Goal: Communication & Community: Answer question/provide support

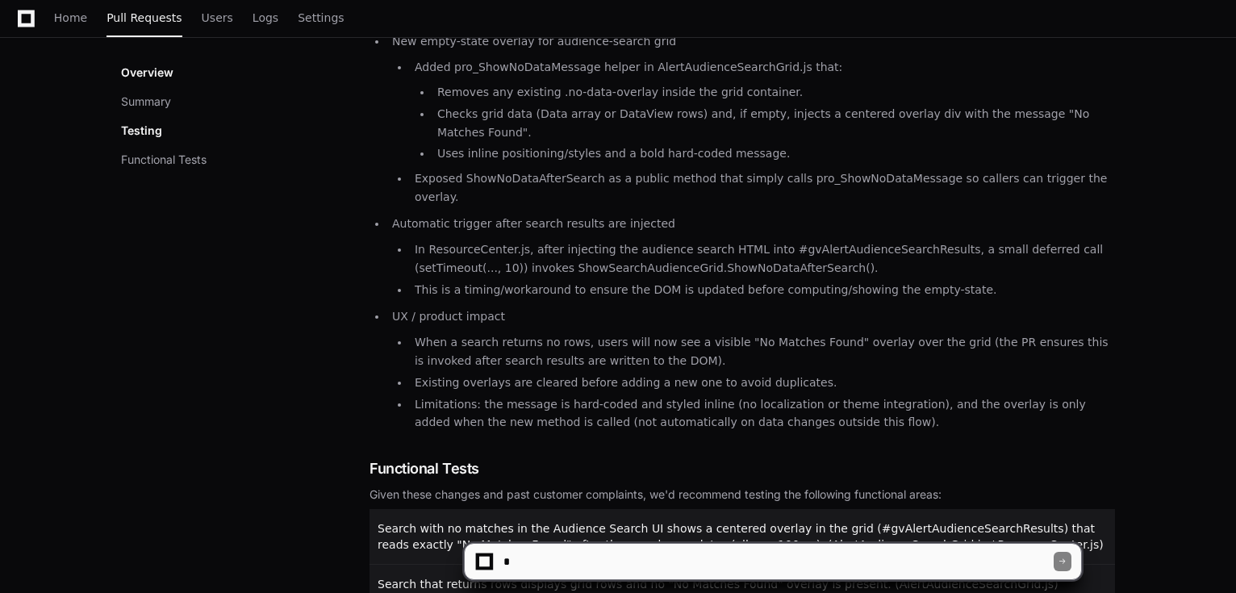
scroll to position [387, 0]
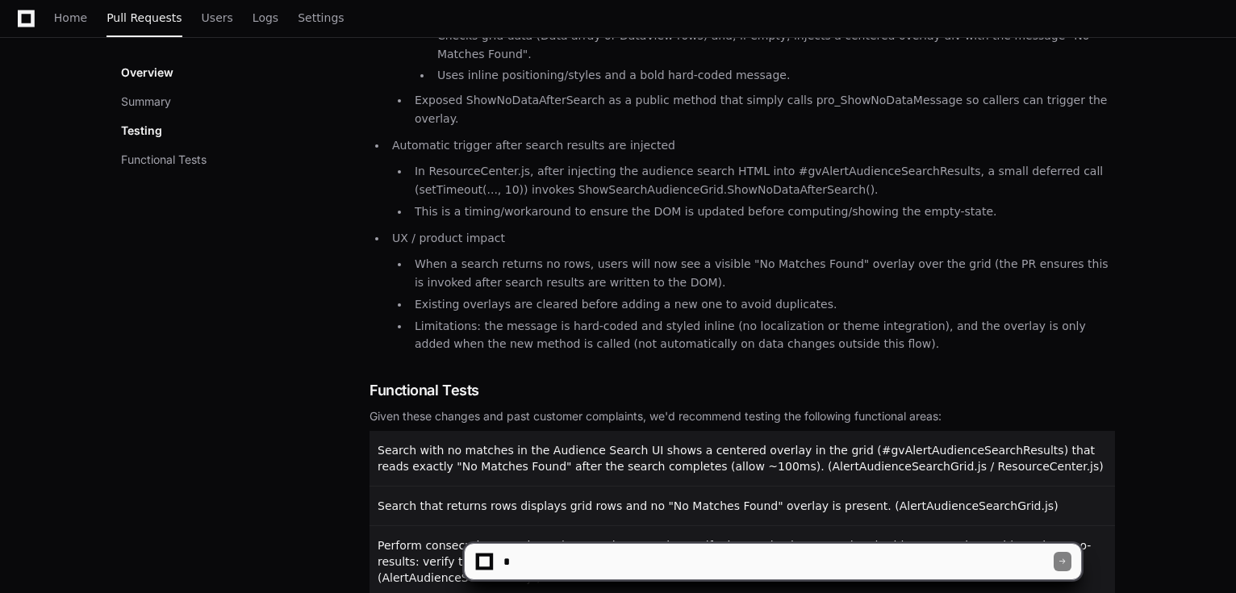
click at [552, 551] on textarea at bounding box center [776, 561] width 553 height 35
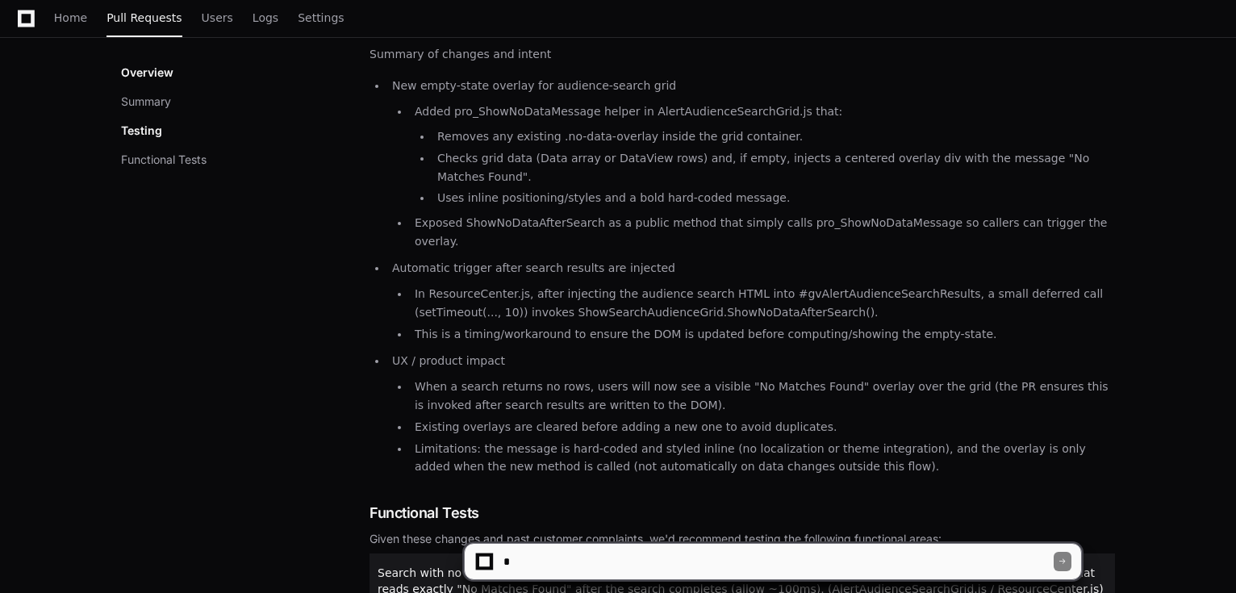
scroll to position [258, 0]
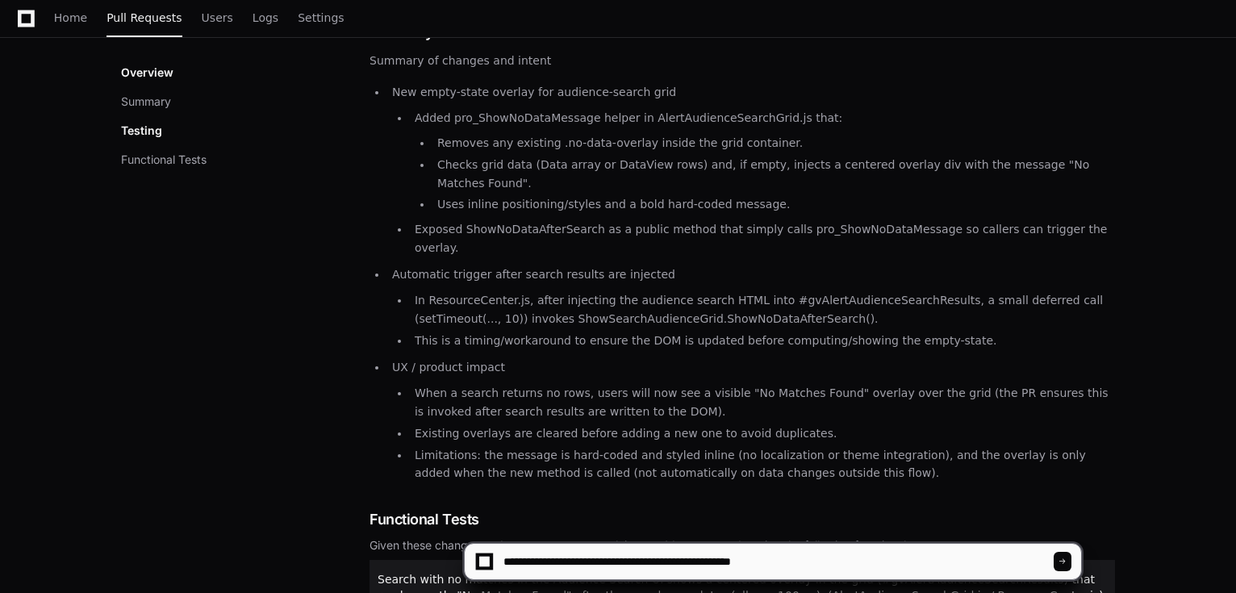
type textarea "**********"
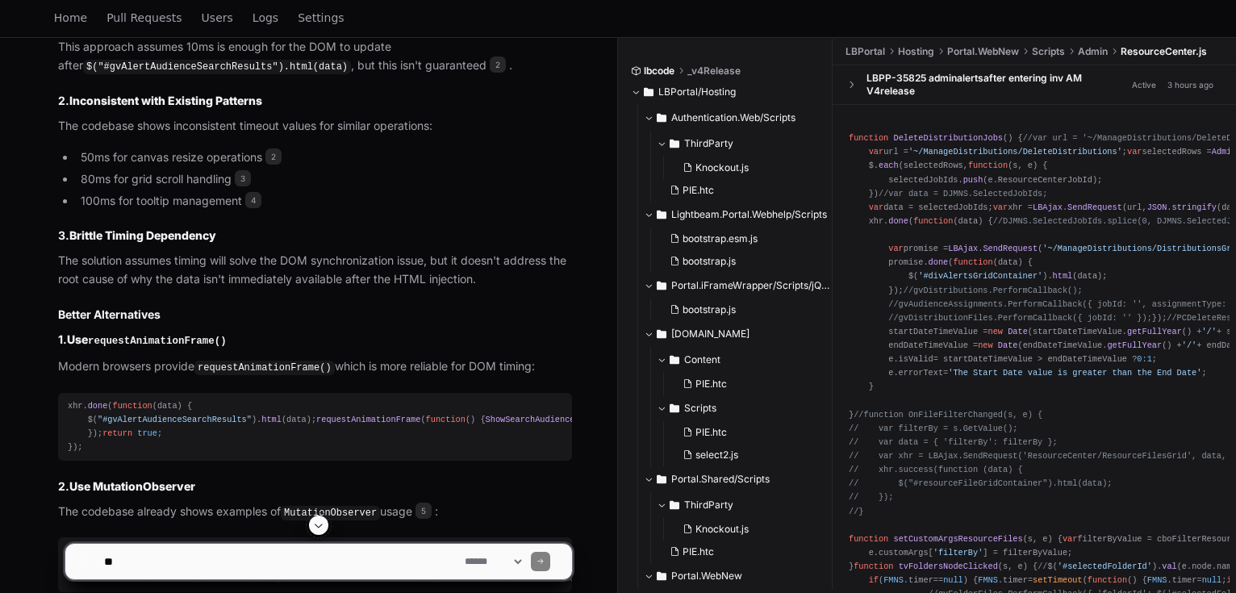
scroll to position [1161, 0]
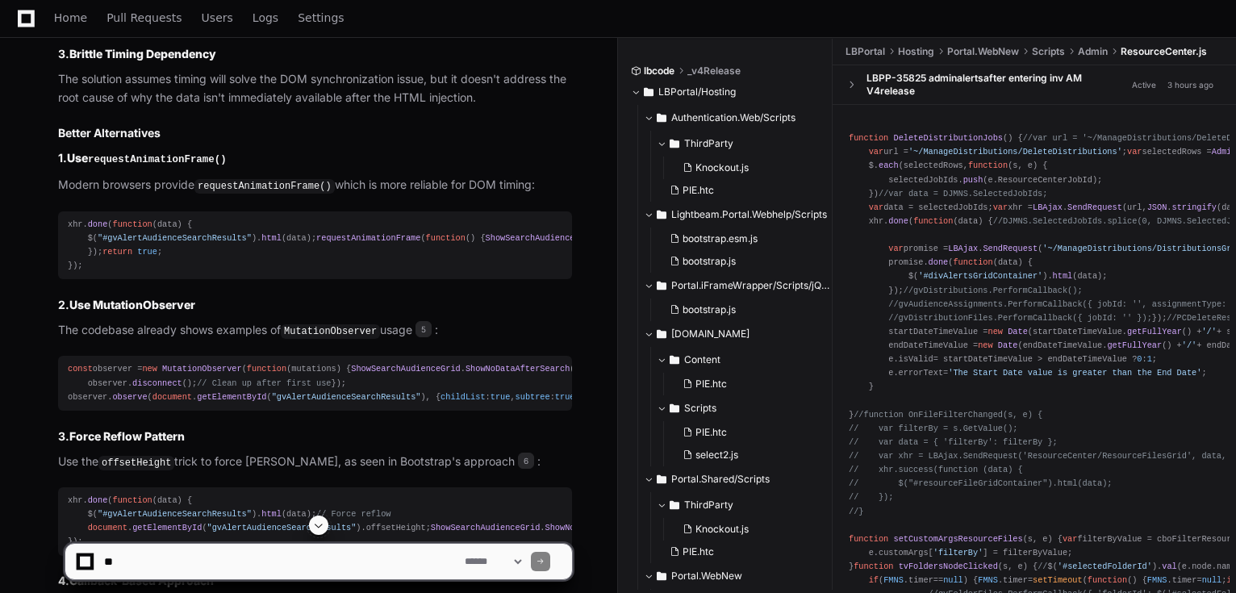
click at [152, 165] on code "requestAnimationFrame()" at bounding box center [157, 159] width 139 height 11
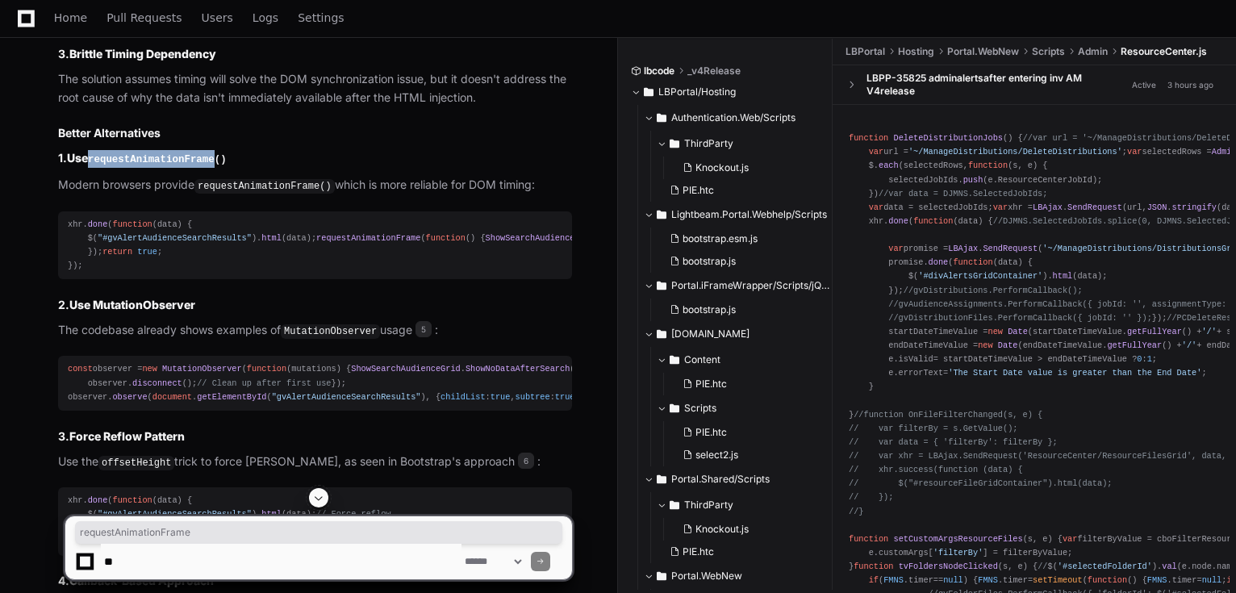
copy code "requestAnimationFrame"
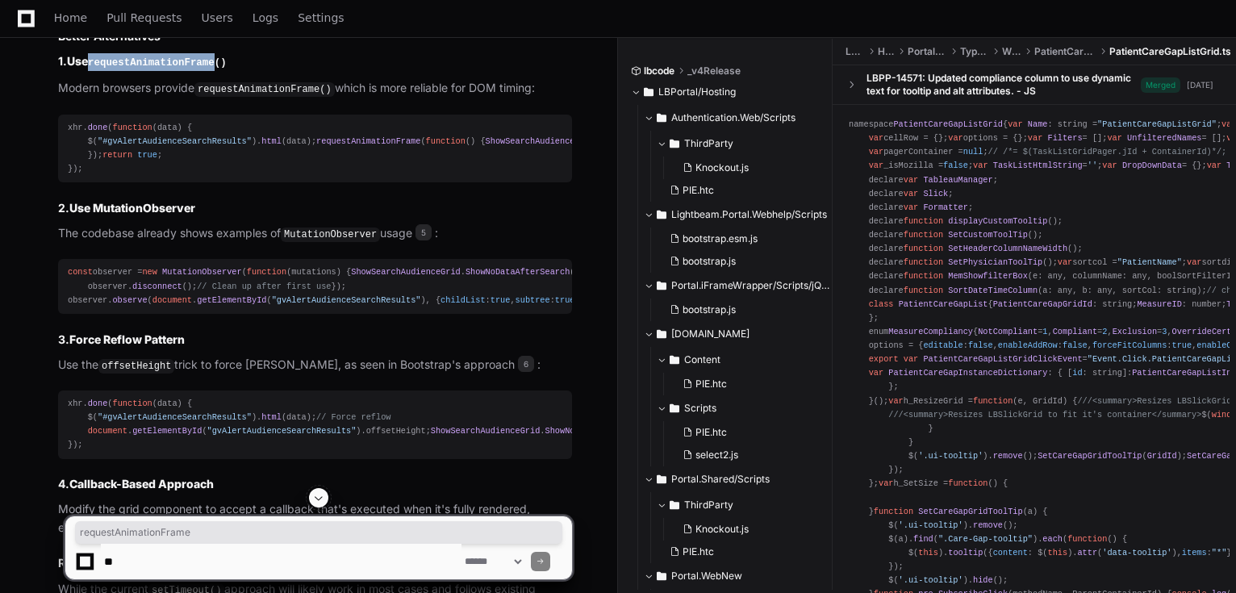
scroll to position [1290, 0]
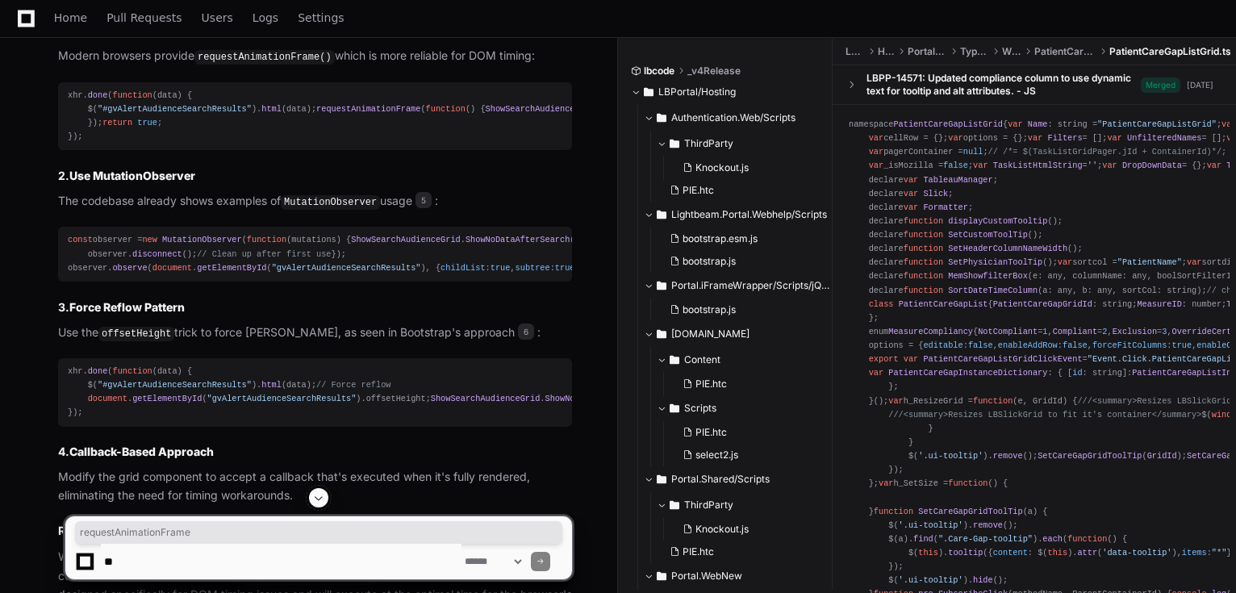
click at [335, 210] on code "MutationObserver" at bounding box center [330, 202] width 99 height 15
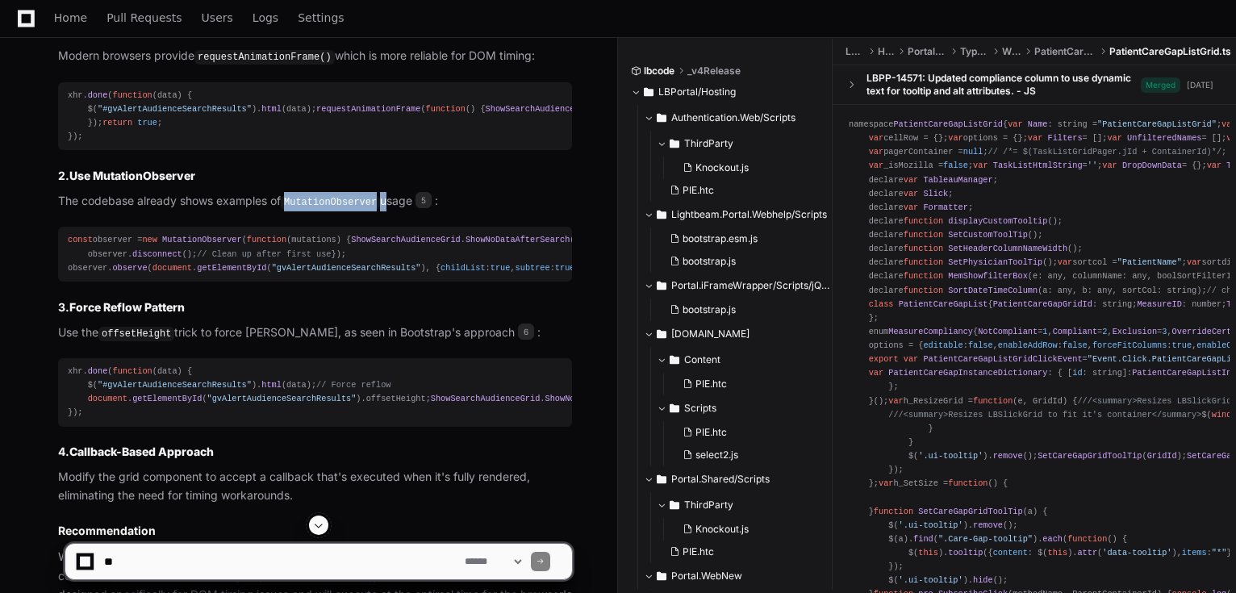
click at [335, 210] on code "MutationObserver" at bounding box center [330, 202] width 99 height 15
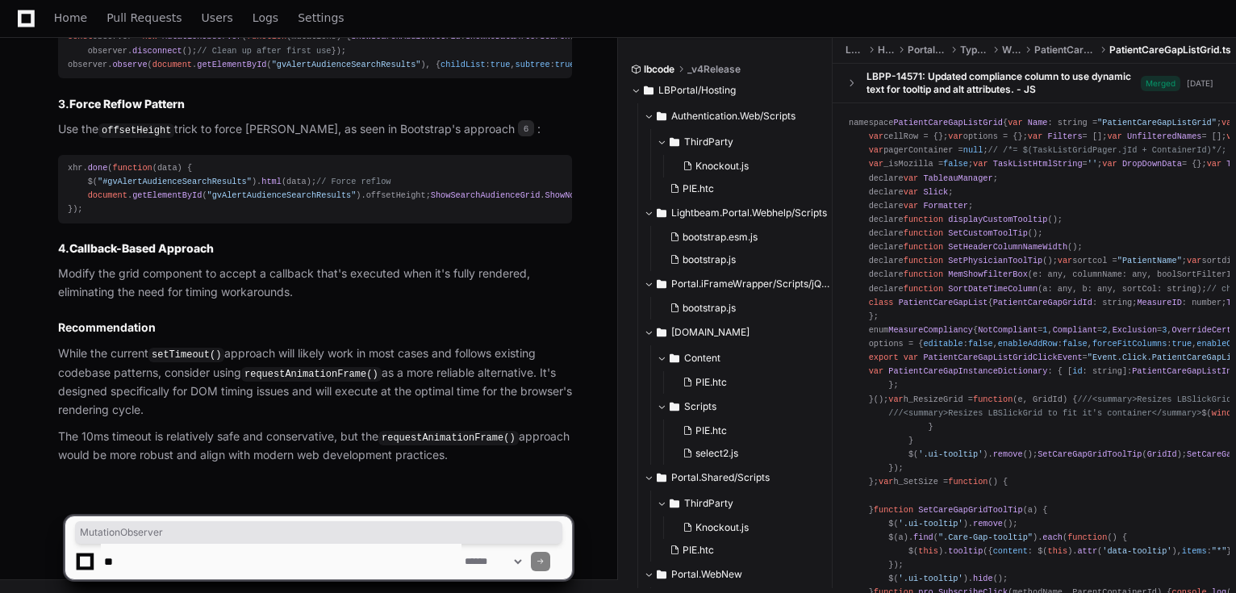
scroll to position [1638, 0]
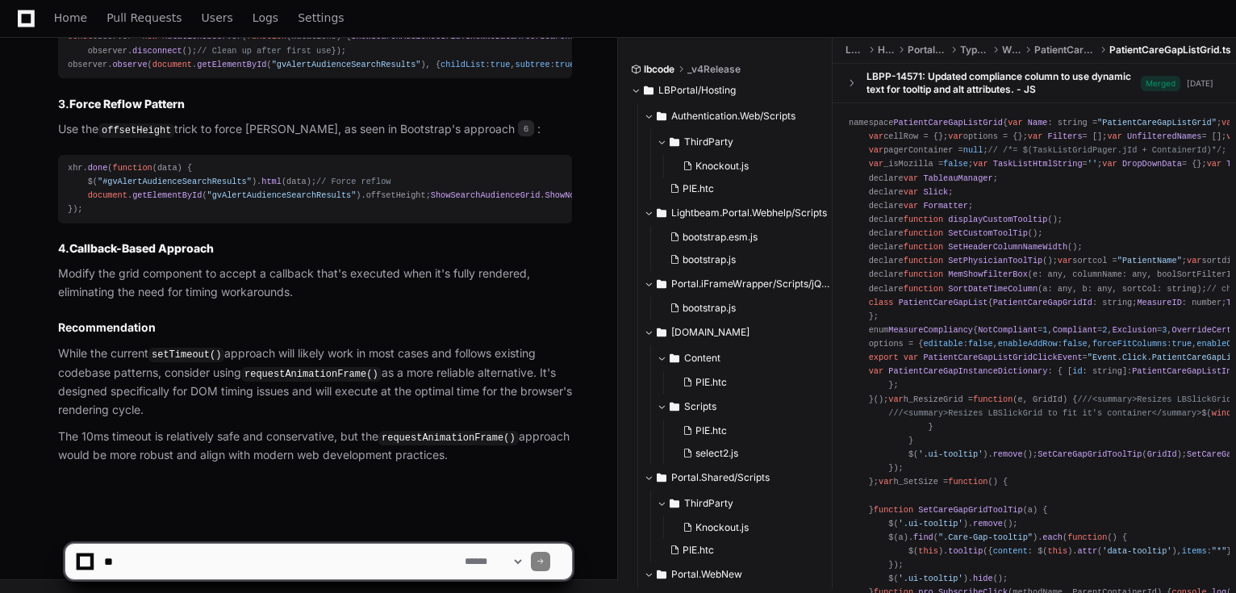
click at [276, 546] on textarea at bounding box center [281, 561] width 361 height 35
click at [247, 564] on textarea at bounding box center [281, 561] width 361 height 35
paste textarea "**********"
type textarea "**********"
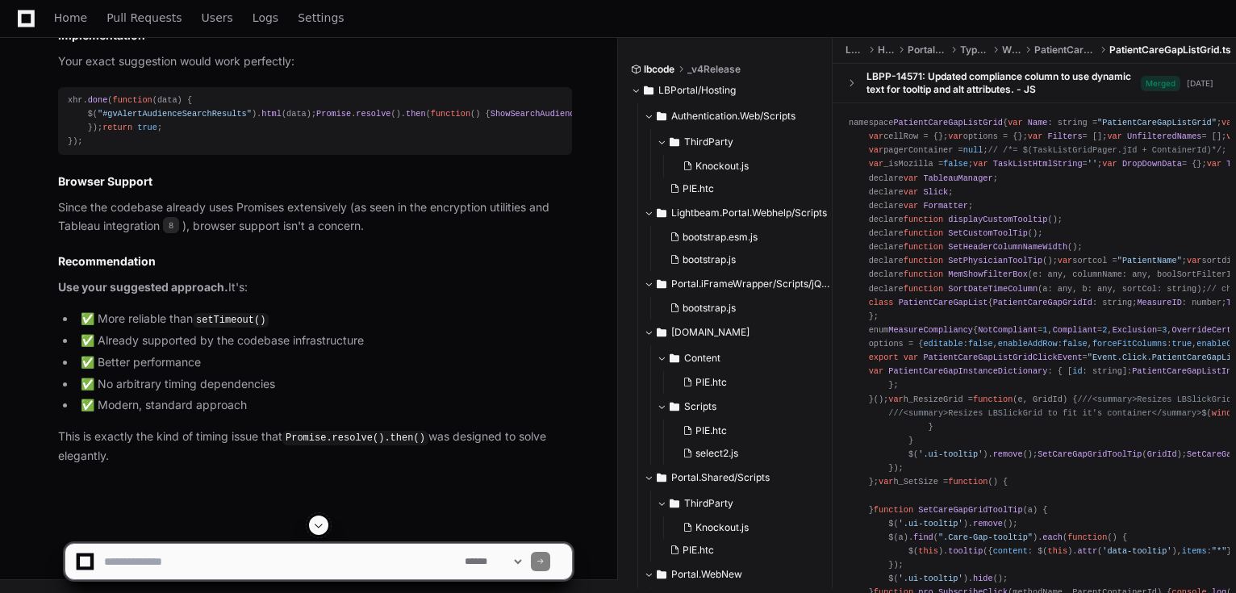
scroll to position [3749, 0]
click at [294, 557] on textarea at bounding box center [281, 561] width 361 height 35
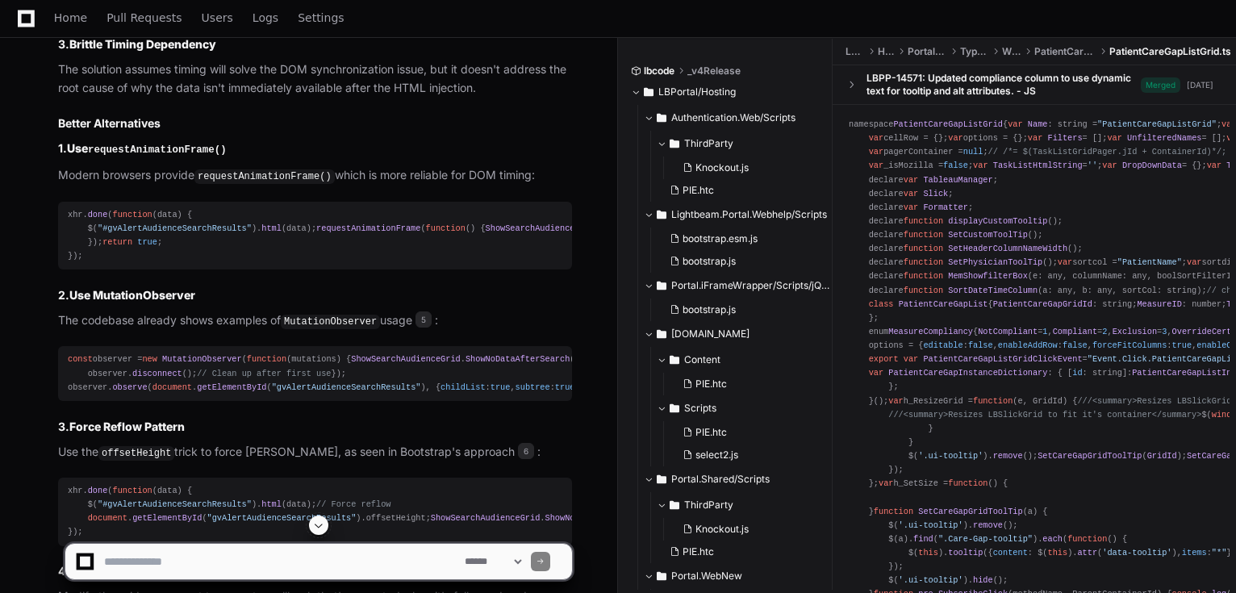
scroll to position [1168, 0]
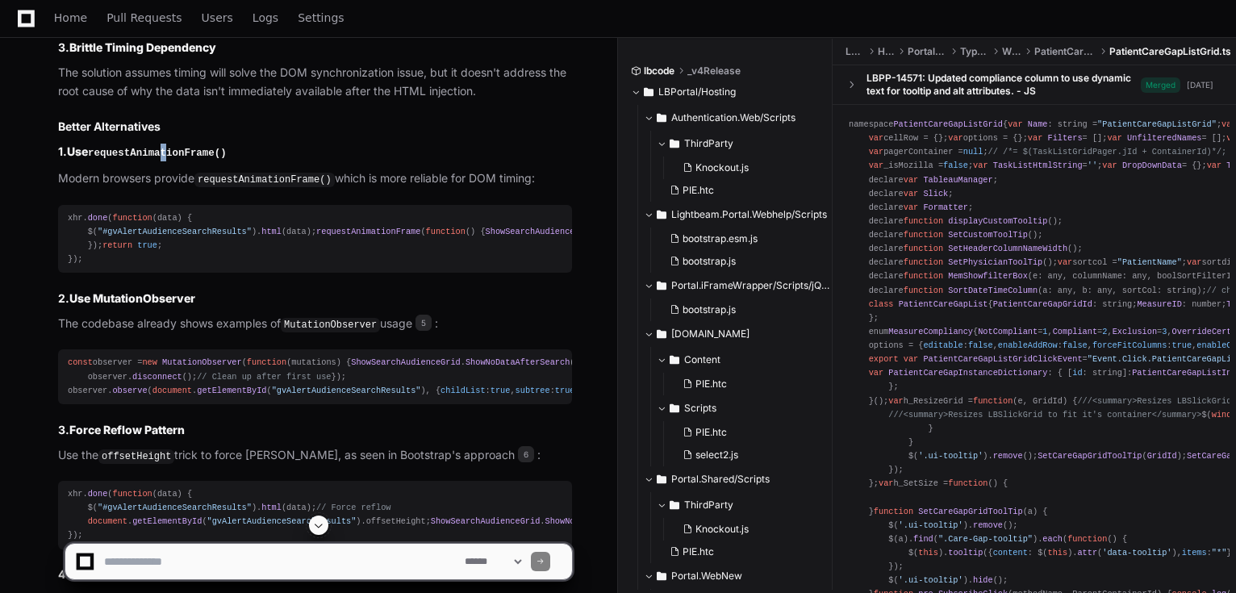
click at [161, 156] on h3 "1. Use requestAnimationFrame()" at bounding box center [315, 153] width 514 height 18
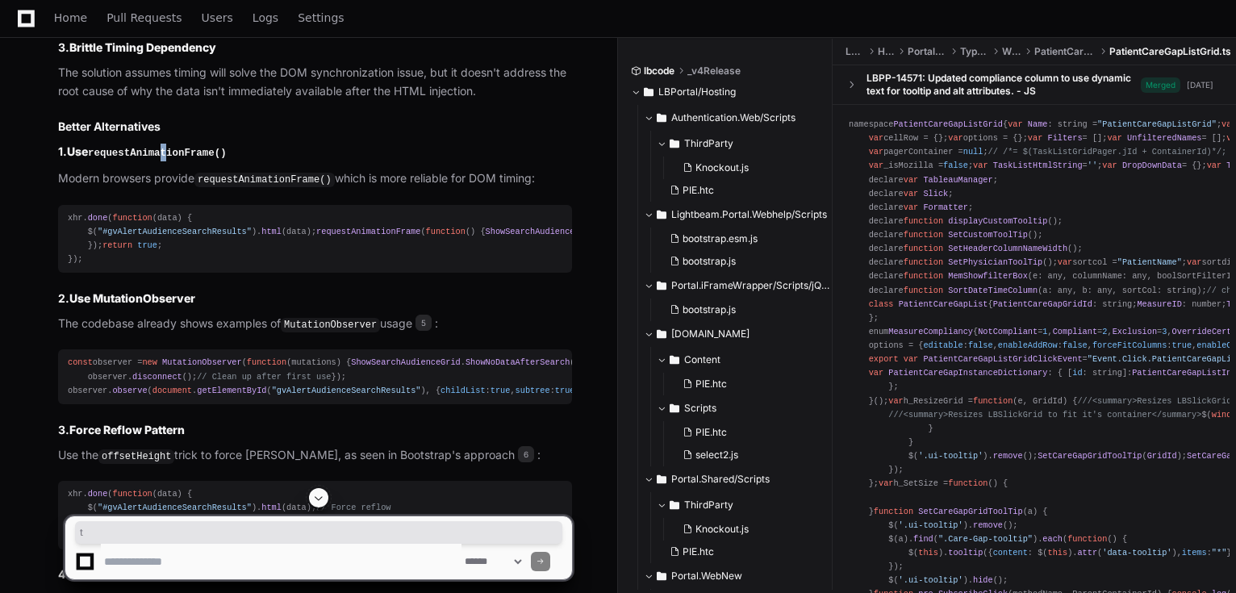
click at [161, 156] on strong "Use requestAnimationFrame()" at bounding box center [147, 151] width 160 height 14
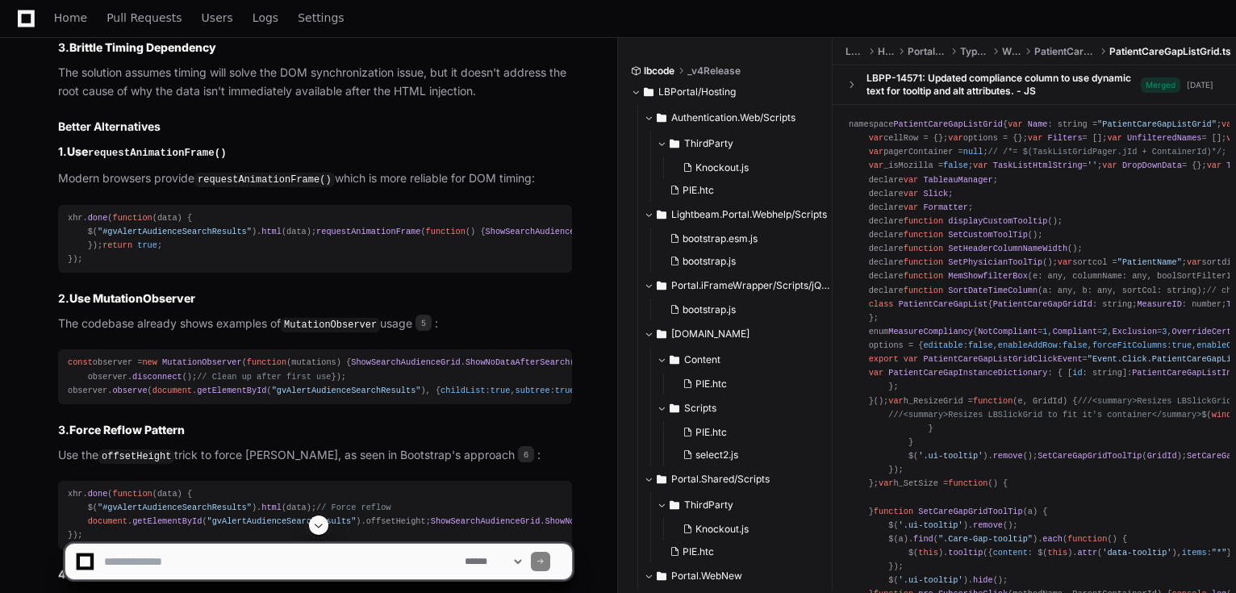
click at [165, 159] on code "requestAnimationFrame()" at bounding box center [157, 153] width 139 height 11
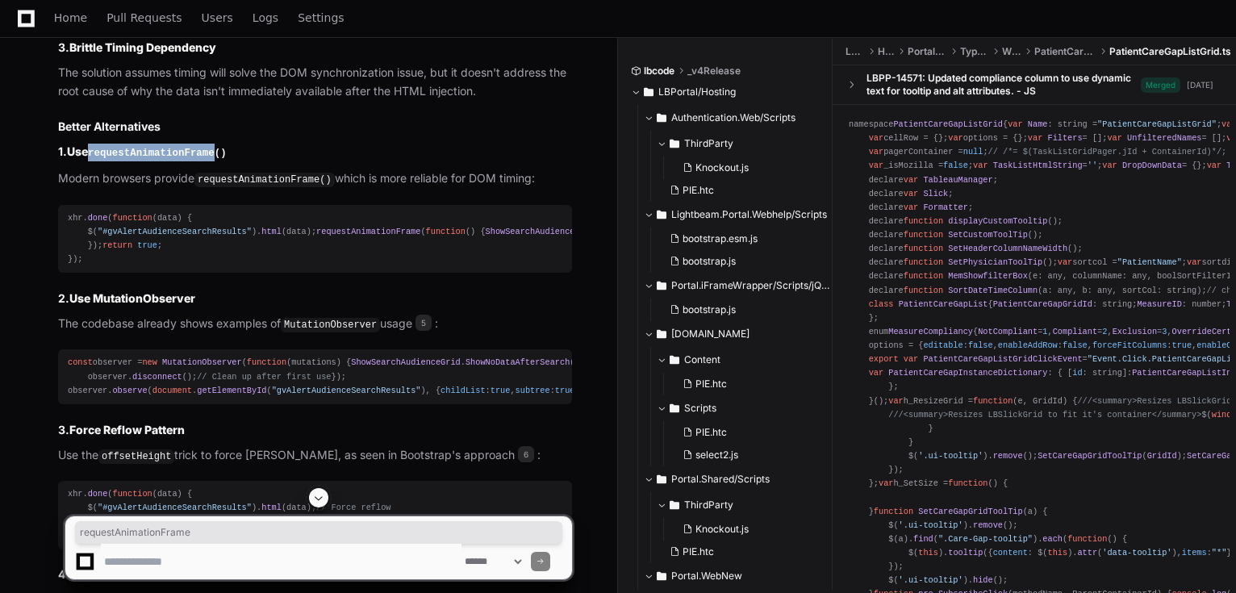
copy code "requestAnimationFrame"
click at [211, 558] on textarea at bounding box center [281, 561] width 361 height 35
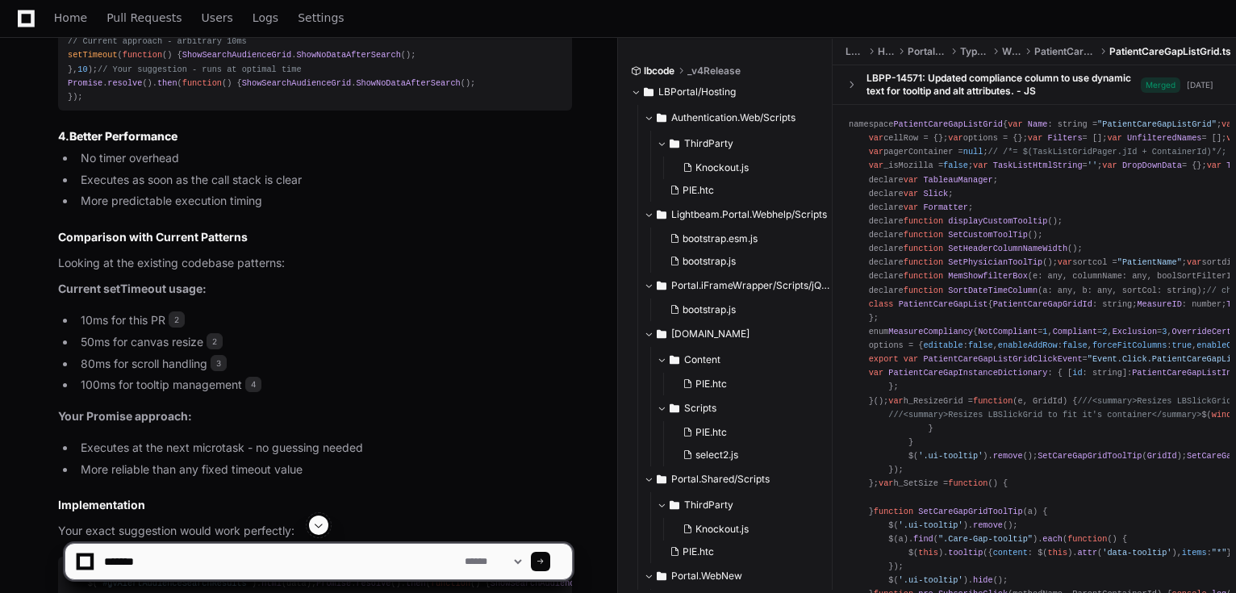
click at [260, 144] on h3 "4. Better Performance" at bounding box center [315, 136] width 514 height 16
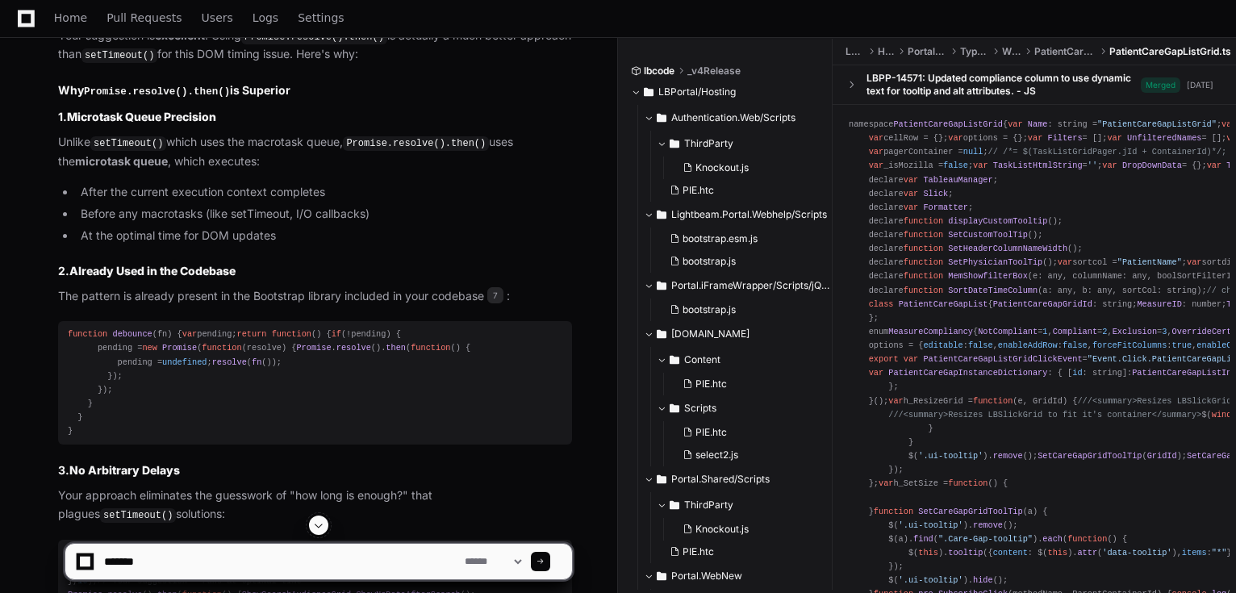
scroll to position [2458, 0]
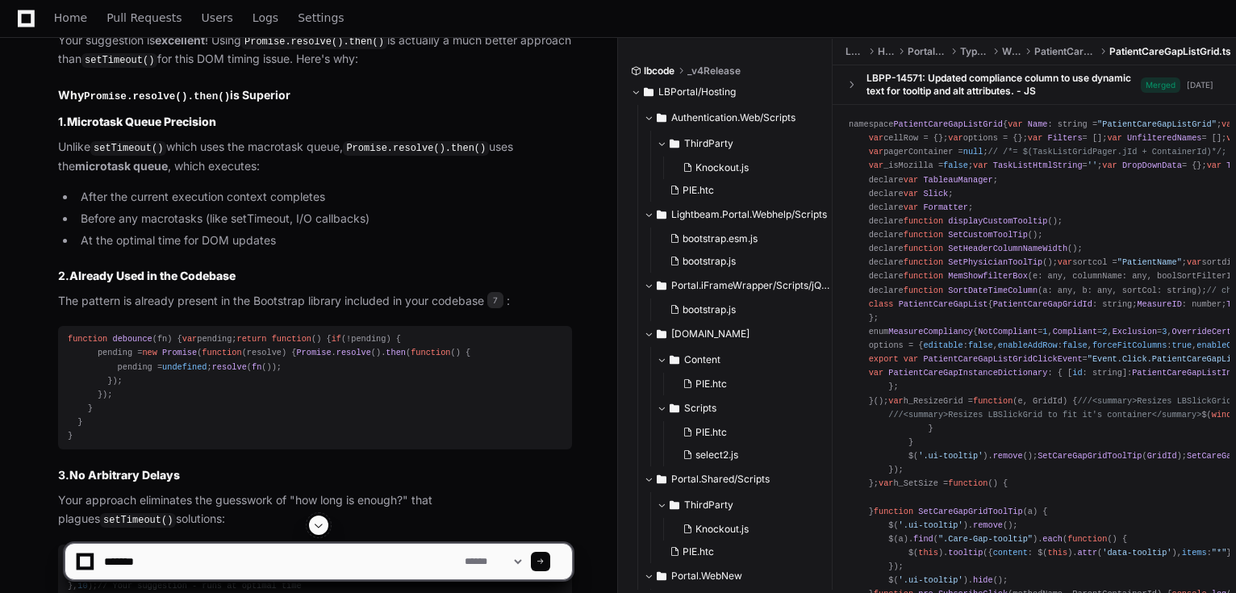
click at [132, 102] on code "Promise.resolve().then()" at bounding box center [157, 96] width 146 height 11
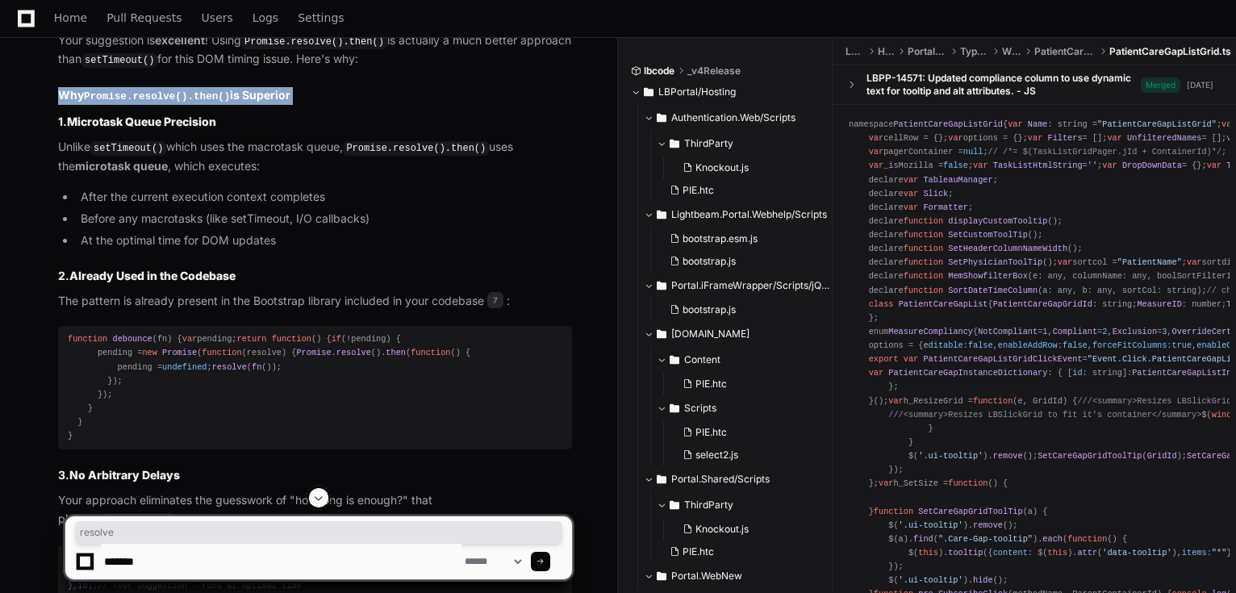
click at [132, 102] on code "Promise.resolve().then()" at bounding box center [157, 96] width 146 height 11
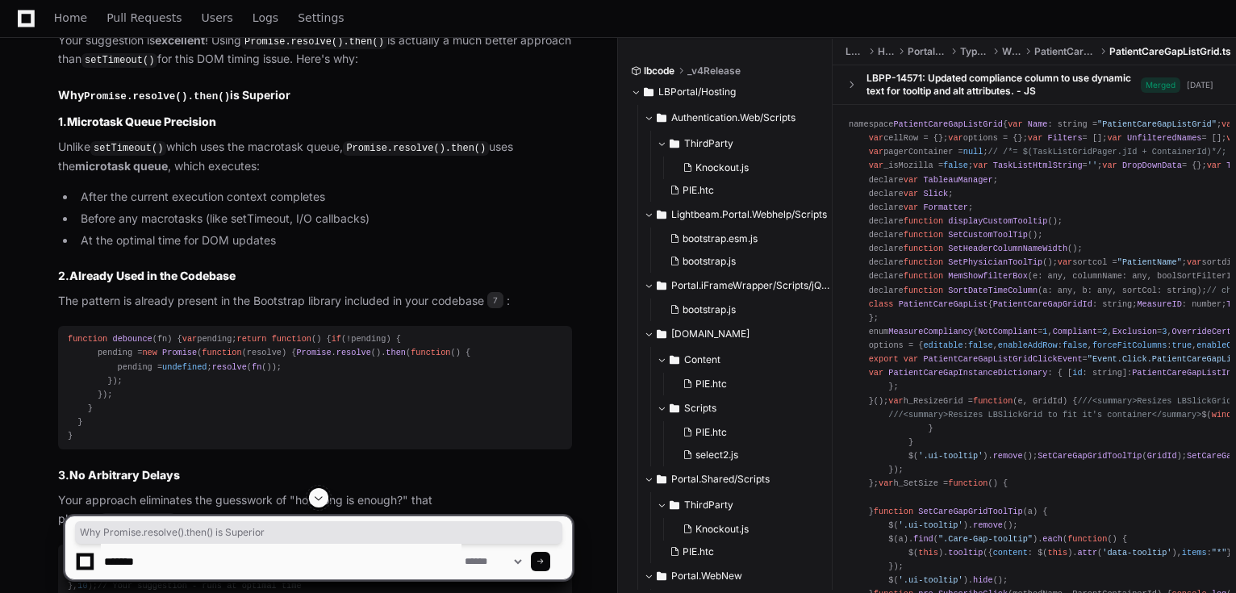
click at [177, 559] on textarea at bounding box center [281, 561] width 361 height 35
paste textarea "**********"
type textarea "**********"
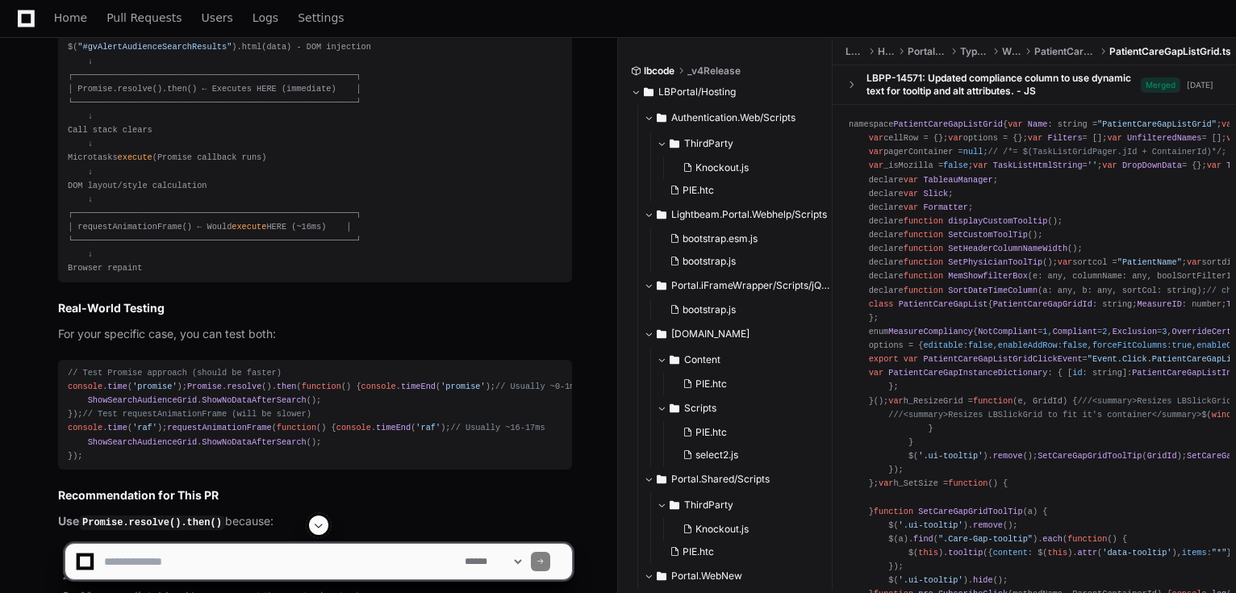
scroll to position [5626, 0]
